Goal: Task Accomplishment & Management: Manage account settings

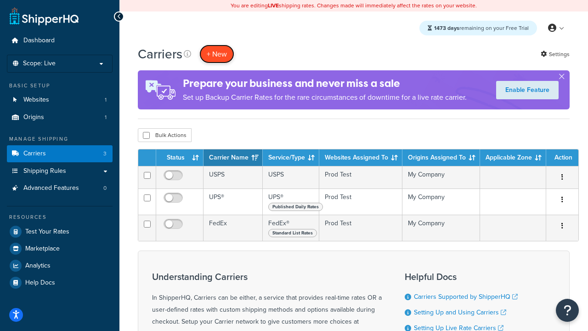
click at [217, 54] on button "+ New" at bounding box center [216, 54] width 35 height 19
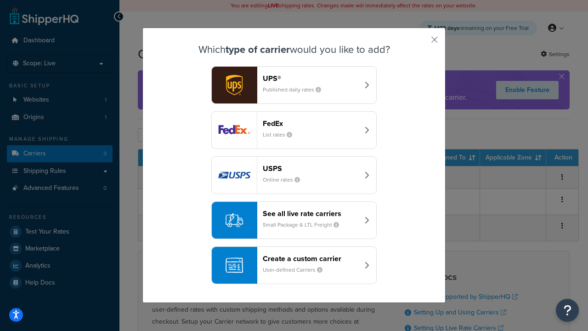
click at [294, 130] on div "FedEx List rates" at bounding box center [311, 130] width 96 height 22
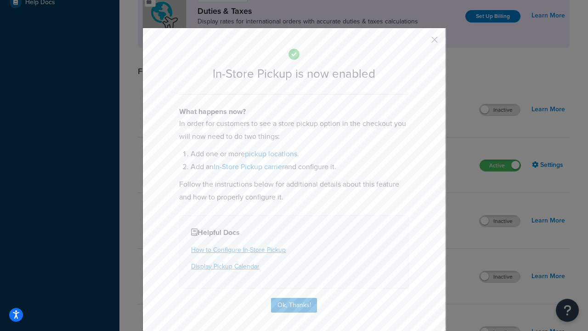
click at [421, 43] on button "button" at bounding box center [421, 43] width 2 height 2
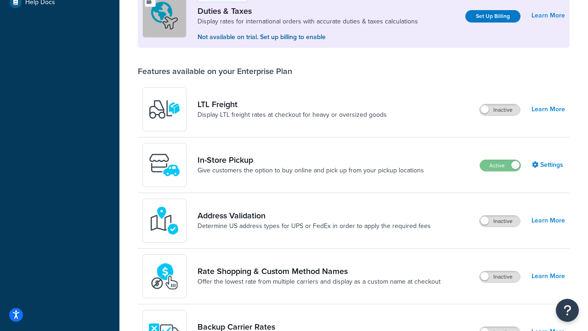
scroll to position [280, 0]
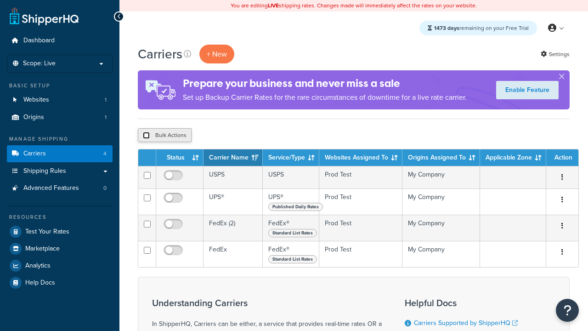
click at [146, 135] on input "checkbox" at bounding box center [146, 135] width 7 height 7
checkbox input "true"
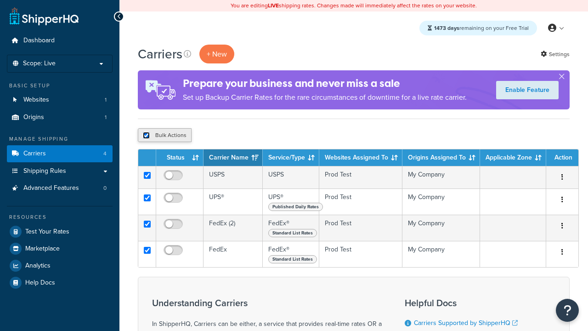
checkbox input "true"
click at [0, 0] on button "Delete" at bounding box center [0, 0] width 0 height 0
